Goal: Book appointment/travel/reservation

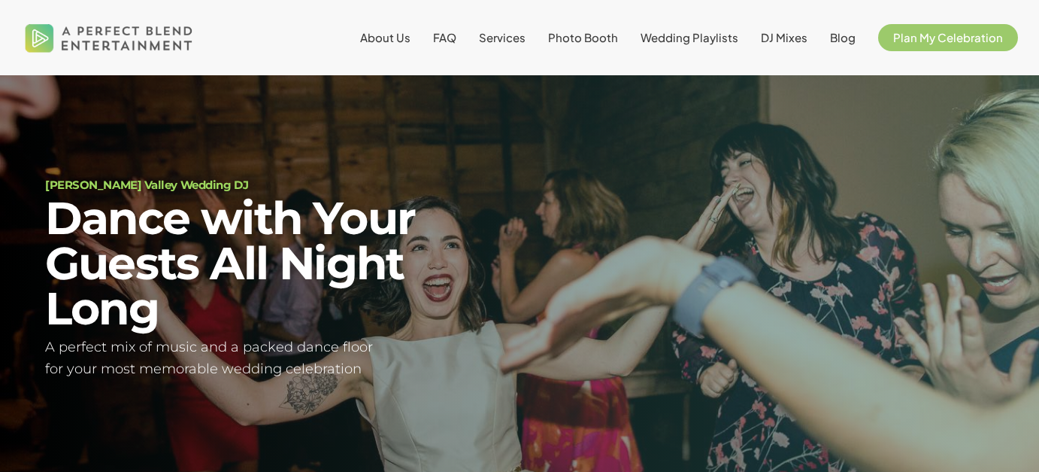
scroll to position [47, 0]
click at [590, 36] on span "Photo Booth" at bounding box center [583, 37] width 70 height 14
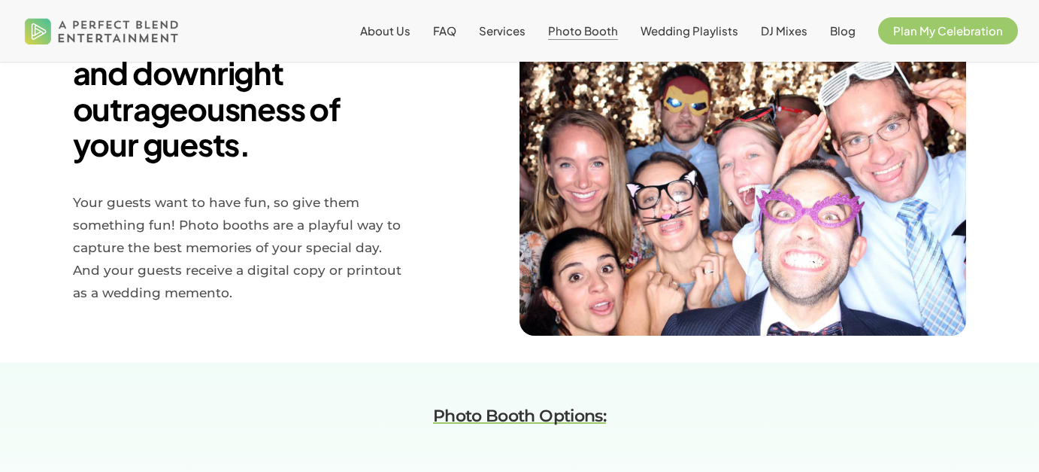
scroll to position [711, 0]
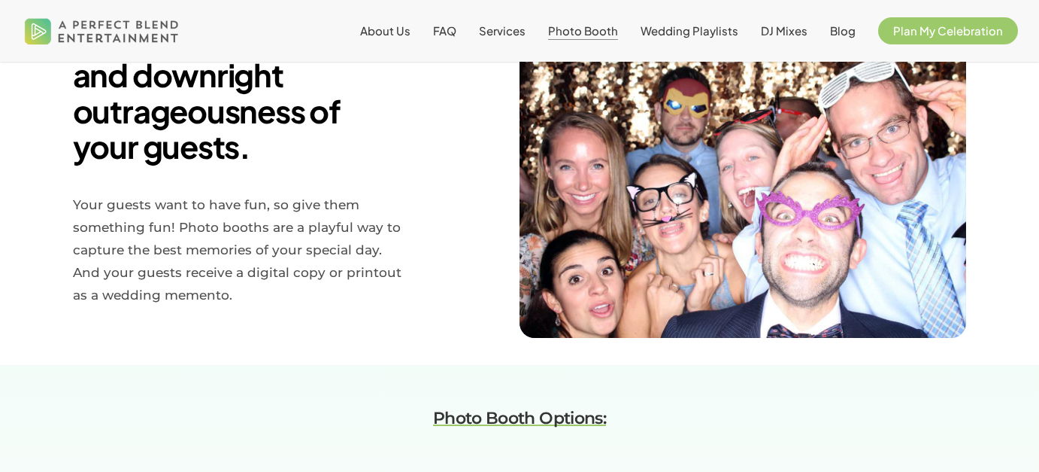
click at [555, 417] on em "Photo Booth Options:" at bounding box center [519, 418] width 173 height 20
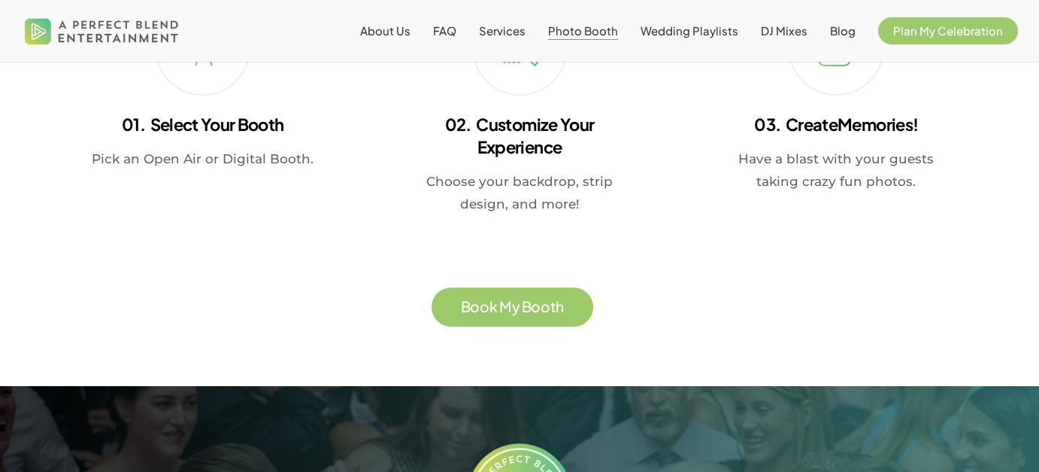
scroll to position [2631, 0]
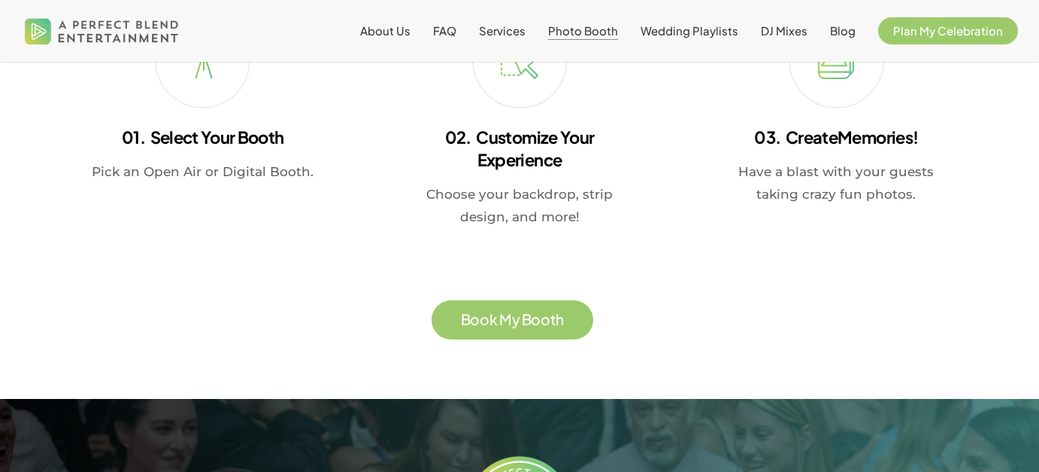
click at [551, 312] on span "B o o k M y B o o t h" at bounding box center [512, 319] width 103 height 18
